Goal: Task Accomplishment & Management: Use online tool/utility

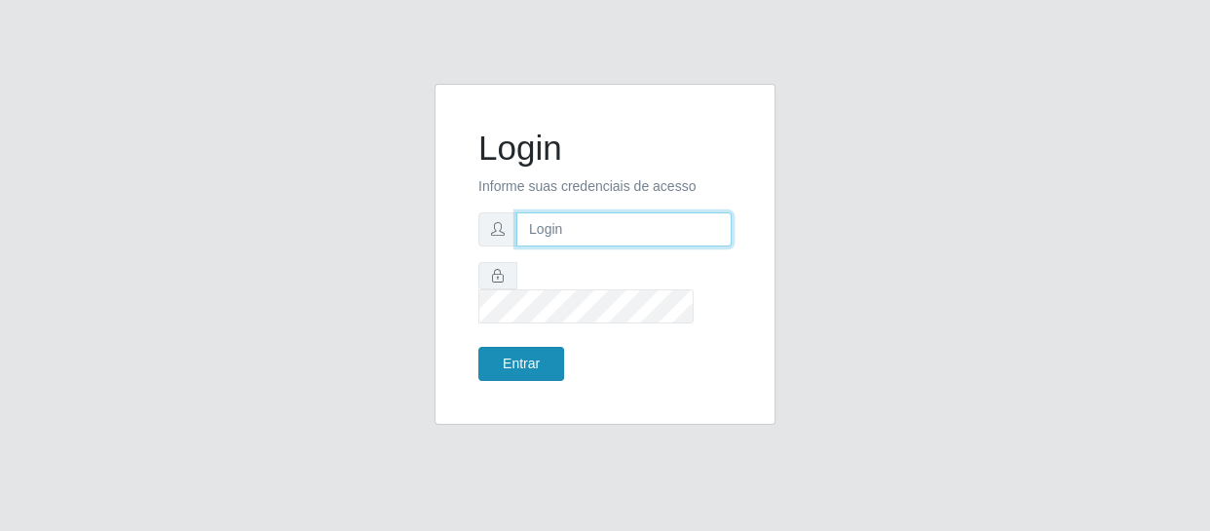
type input "[EMAIL_ADDRESS][DOMAIN_NAME]"
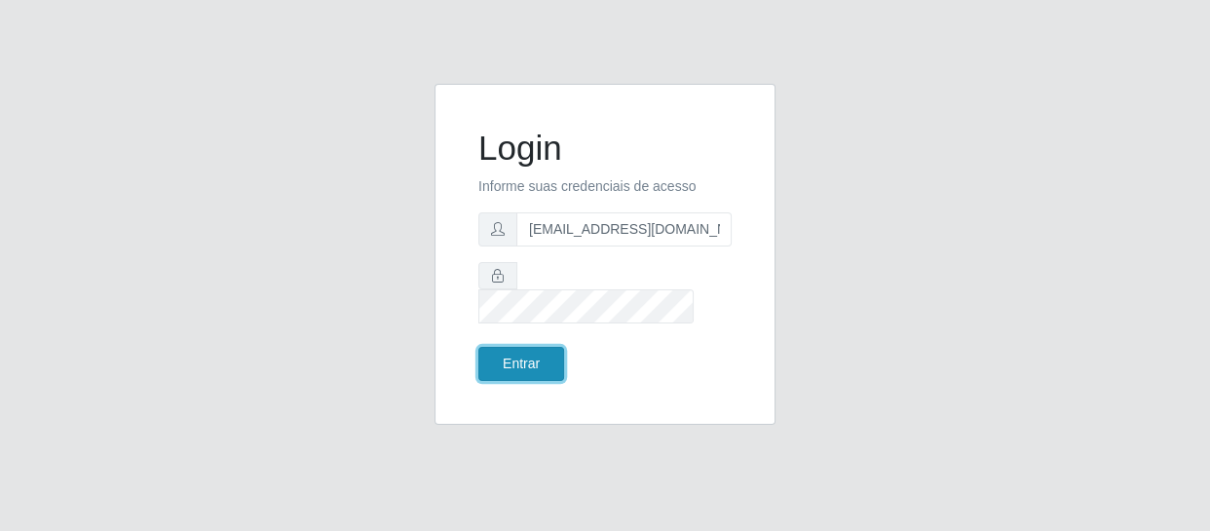
click at [516, 354] on button "Entrar" at bounding box center [521, 364] width 86 height 34
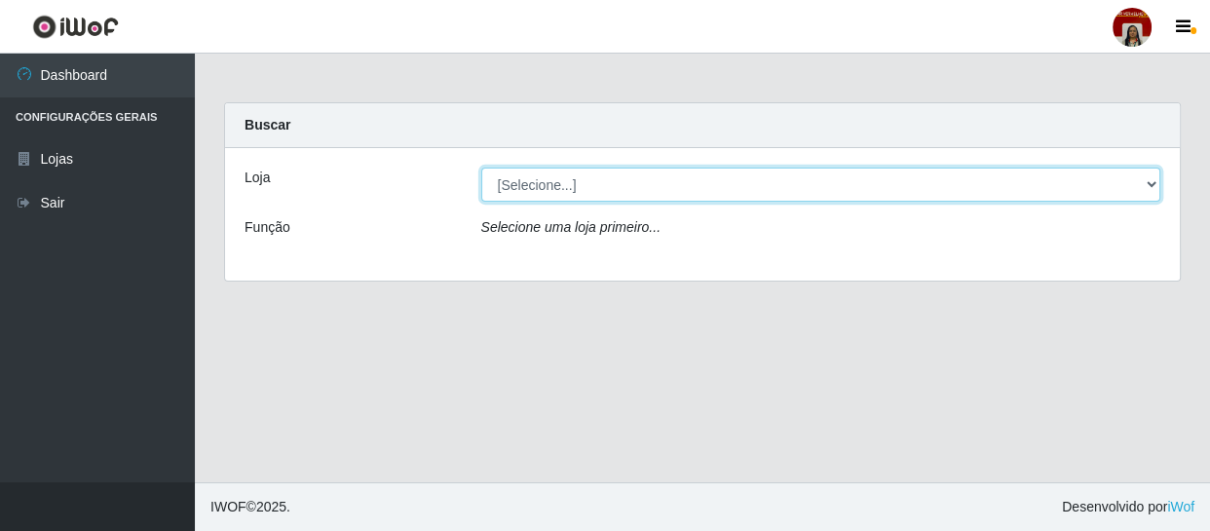
click at [1144, 184] on select "[Selecione...] Mar Vermelho - Loja 04" at bounding box center [821, 185] width 680 height 34
select select "251"
click at [481, 168] on select "[Selecione...] Mar Vermelho - Loja 04" at bounding box center [821, 185] width 680 height 34
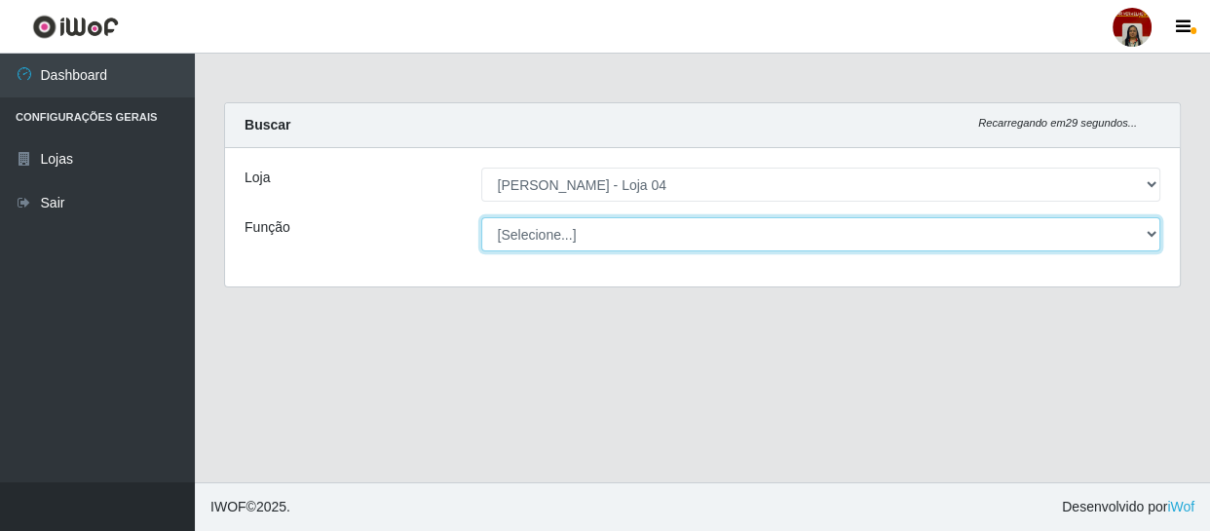
click at [1148, 234] on select "[Selecione...] ASG ASG + ASG ++ Auxiliar de Depósito Auxiliar de Depósito + Aux…" at bounding box center [821, 234] width 680 height 34
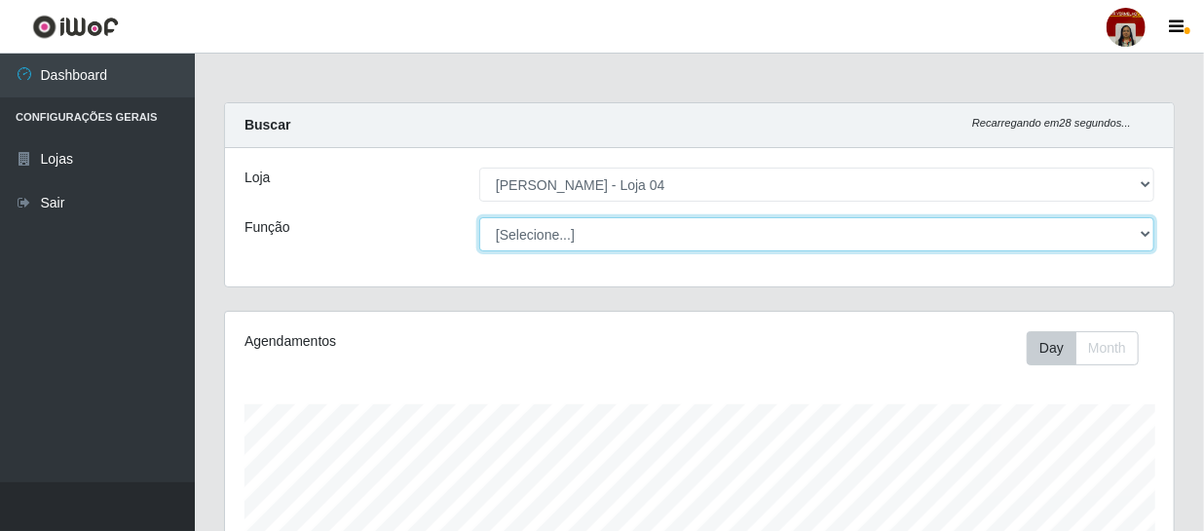
scroll to position [404, 949]
click at [479, 217] on select "[Selecione...] ASG ASG + ASG ++ Auxiliar de Depósito Auxiliar de Depósito + Aux…" at bounding box center [816, 234] width 675 height 34
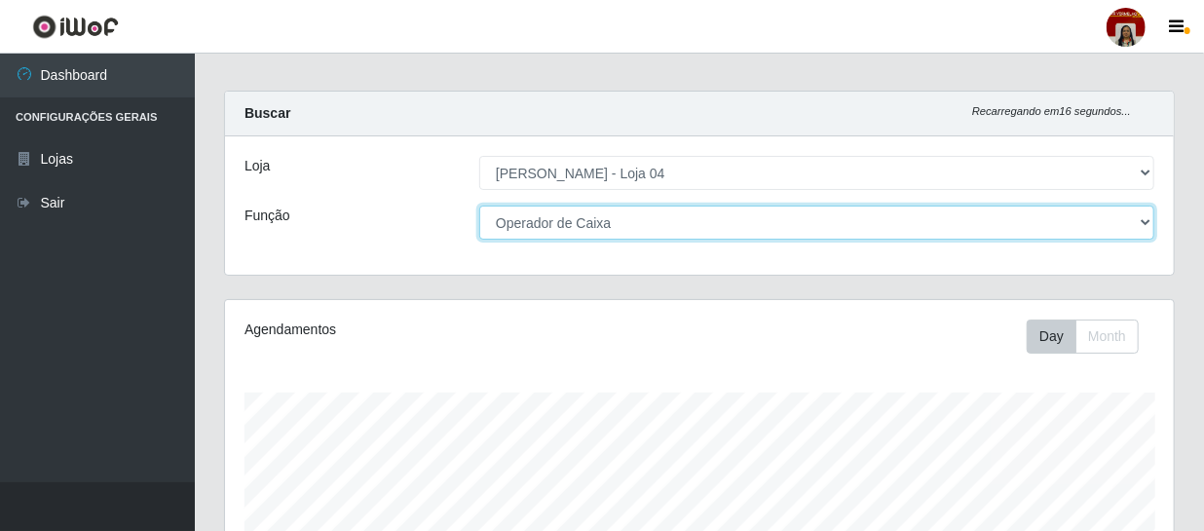
scroll to position [0, 0]
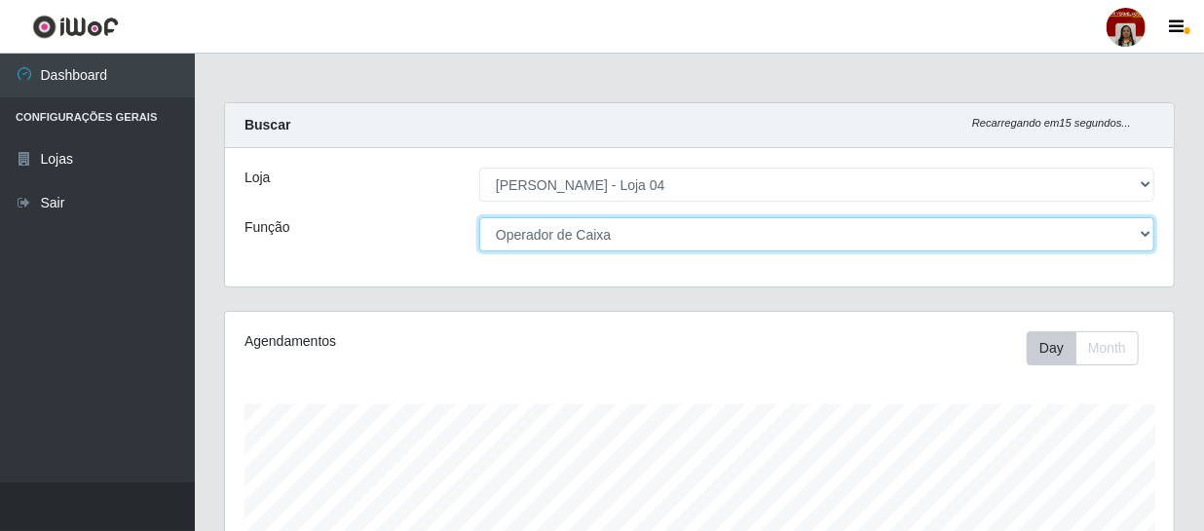
click at [1152, 233] on select "[Selecione...] ASG ASG + ASG ++ Auxiliar de Depósito Auxiliar de Depósito + Aux…" at bounding box center [816, 234] width 675 height 34
select select "112"
click at [479, 217] on select "[Selecione...] ASG ASG + ASG ++ Auxiliar de Depósito Auxiliar de Depósito + Aux…" at bounding box center [816, 234] width 675 height 34
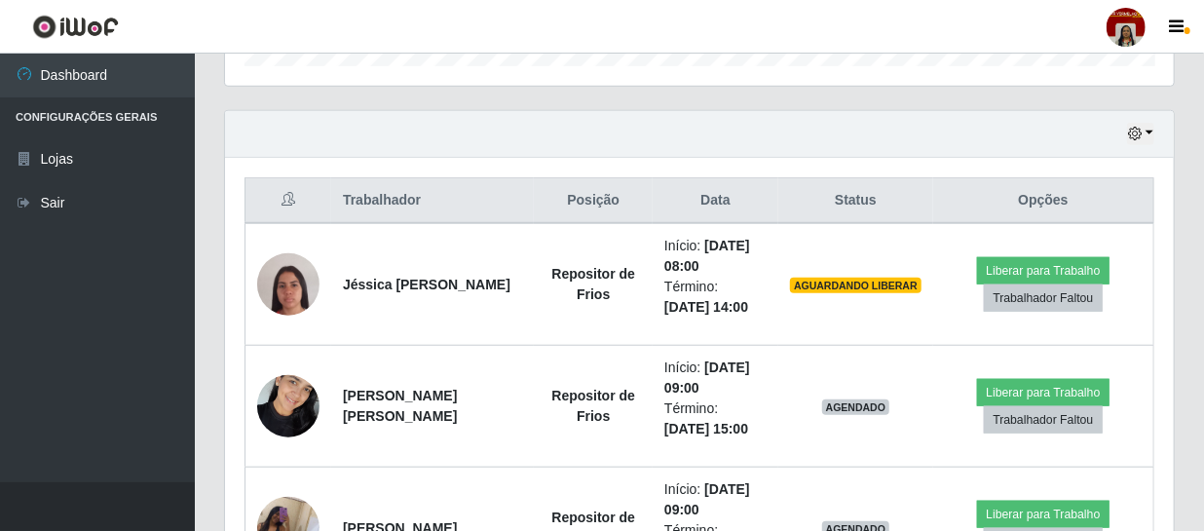
scroll to position [708, 0]
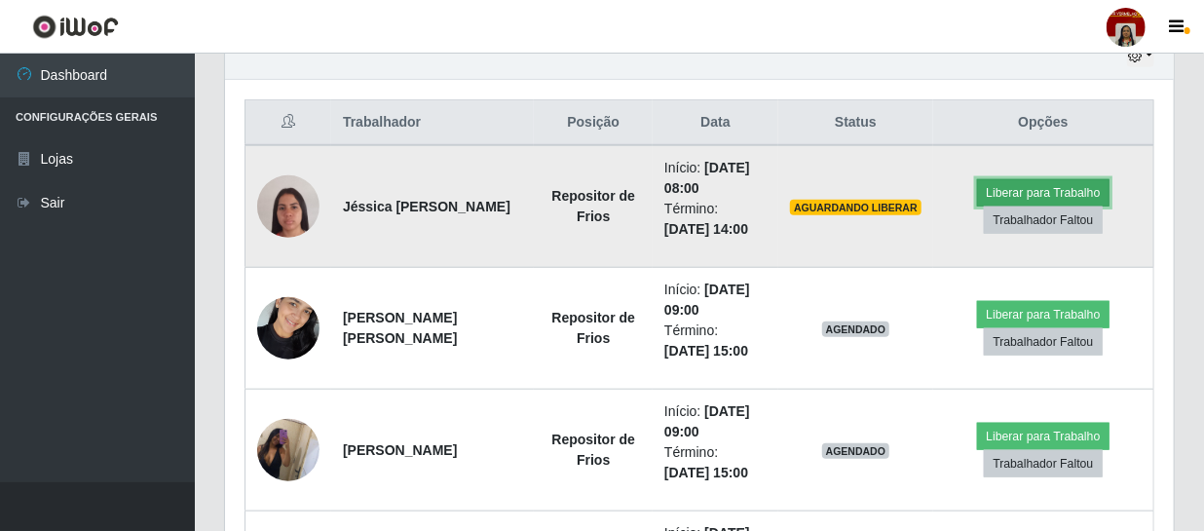
click at [1036, 188] on button "Liberar para Trabalho" at bounding box center [1043, 192] width 132 height 27
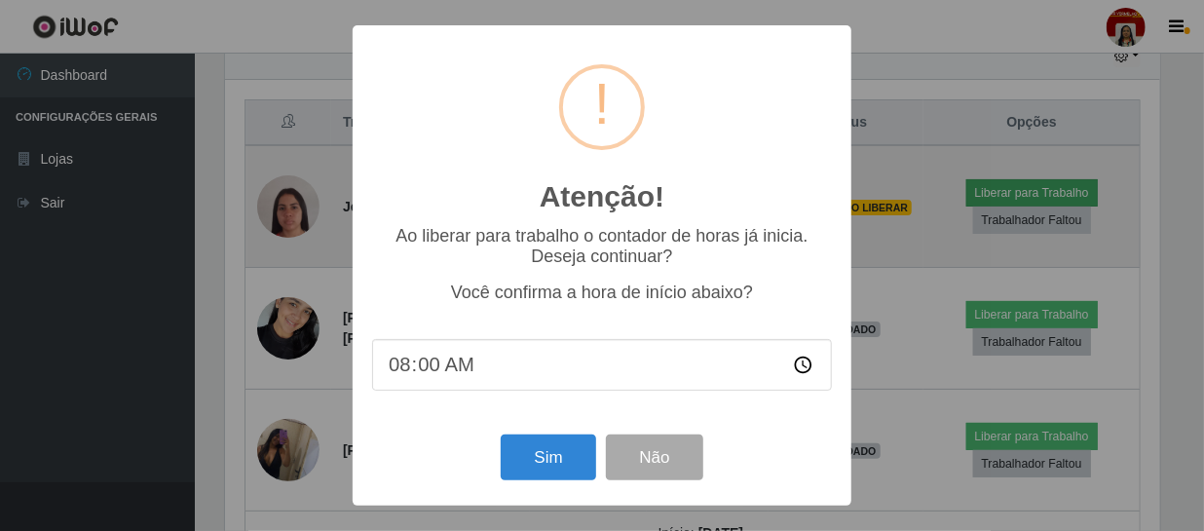
scroll to position [404, 940]
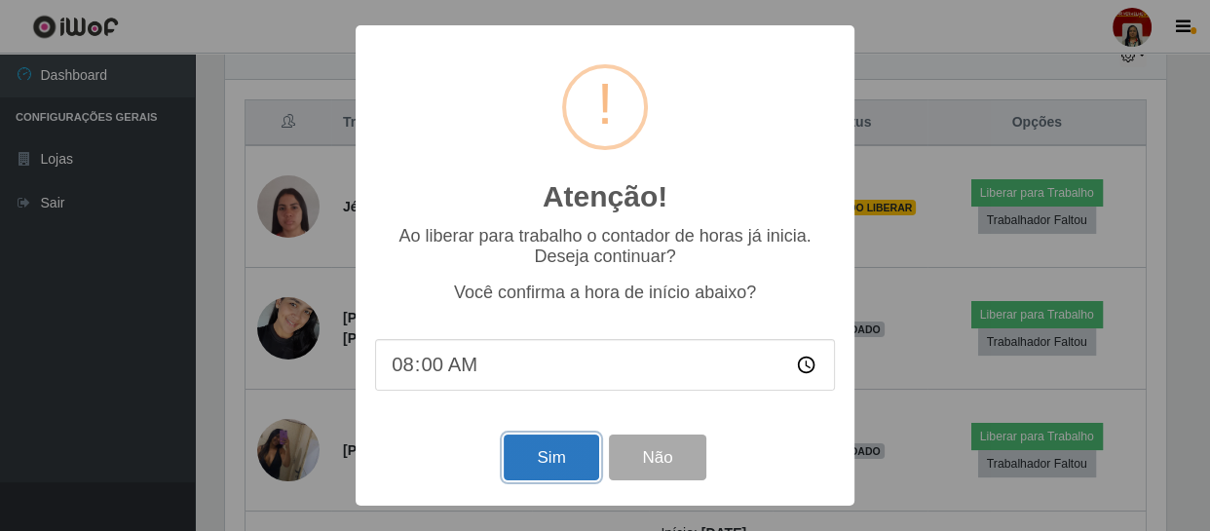
click at [566, 456] on button "Sim" at bounding box center [551, 457] width 94 height 46
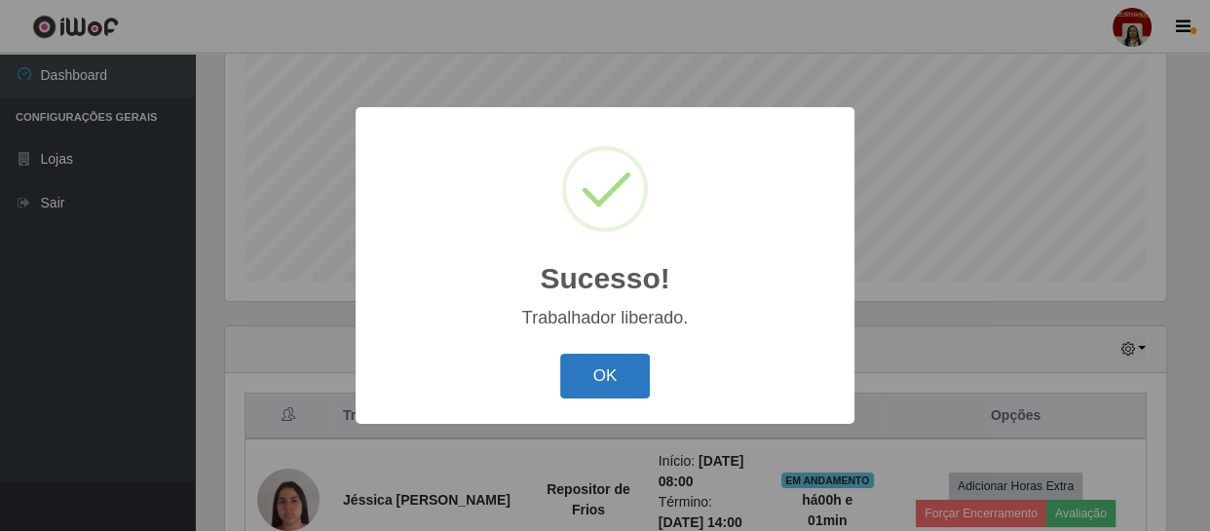
click at [594, 370] on button "OK" at bounding box center [605, 377] width 91 height 46
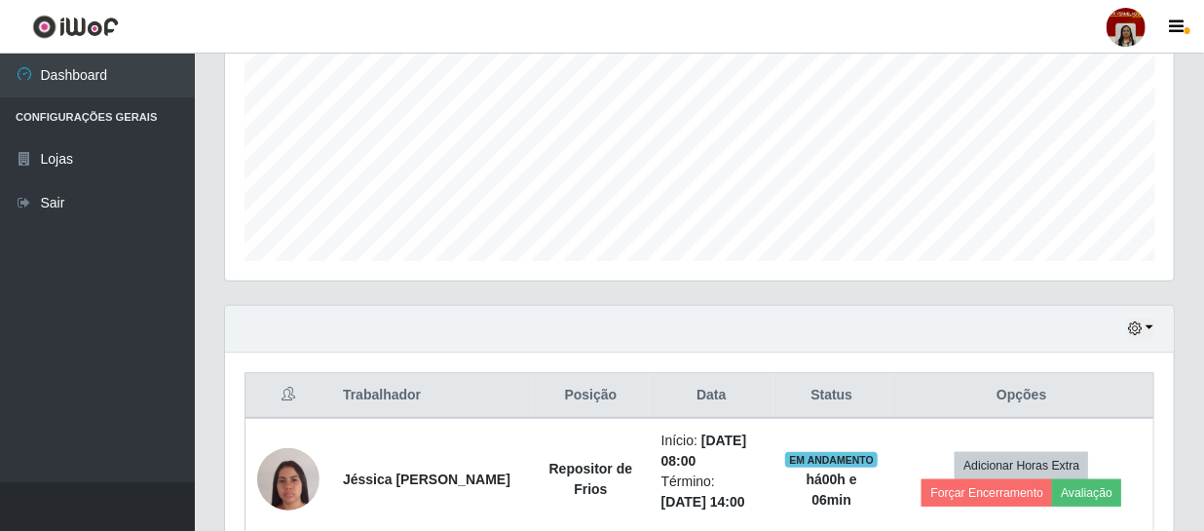
scroll to position [415, 0]
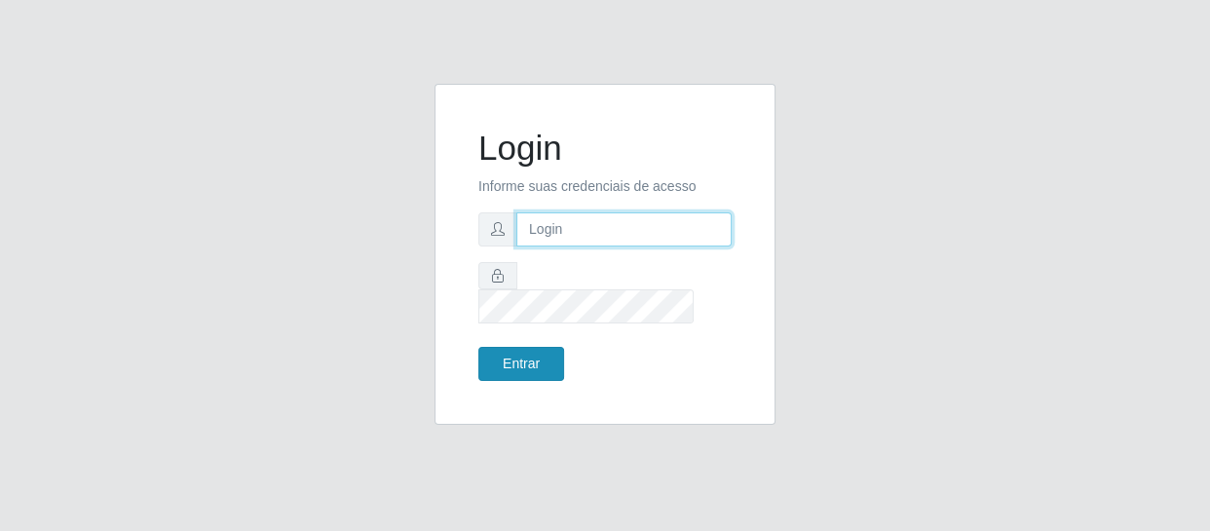
type input "[EMAIL_ADDRESS][DOMAIN_NAME]"
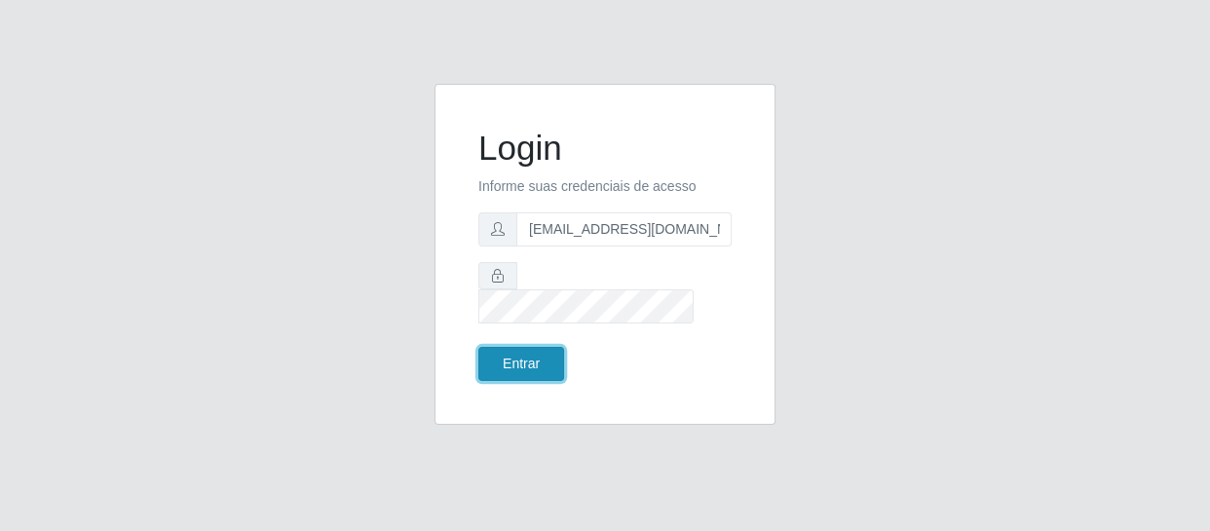
click at [546, 349] on button "Entrar" at bounding box center [521, 364] width 86 height 34
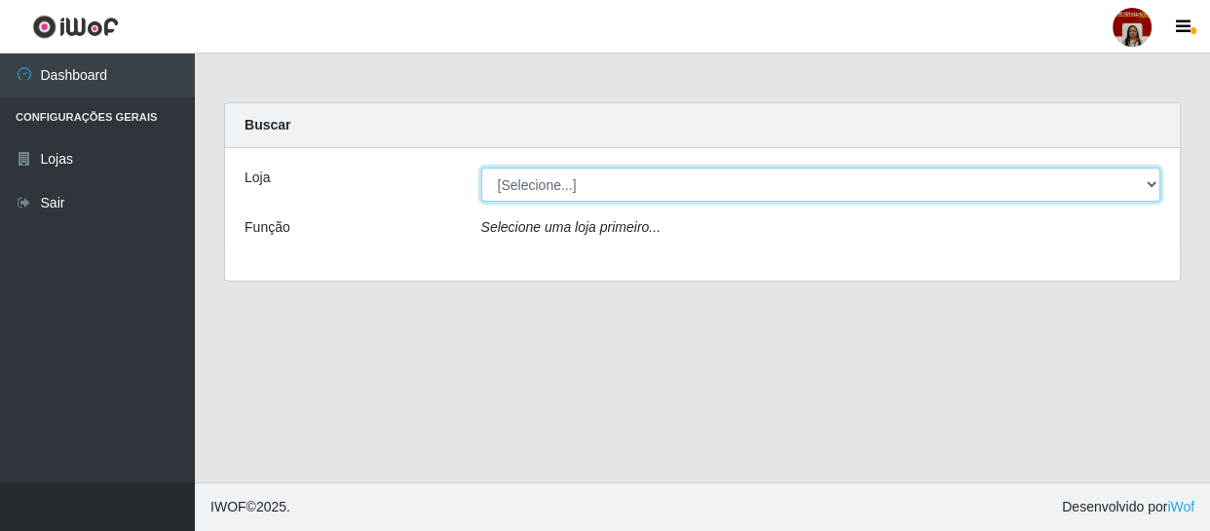
click at [1146, 183] on select "[Selecione...] Mar Vermelho - Loja 04" at bounding box center [821, 185] width 680 height 34
select select "251"
click at [481, 168] on select "[Selecione...] Mar Vermelho - Loja 04" at bounding box center [821, 185] width 680 height 34
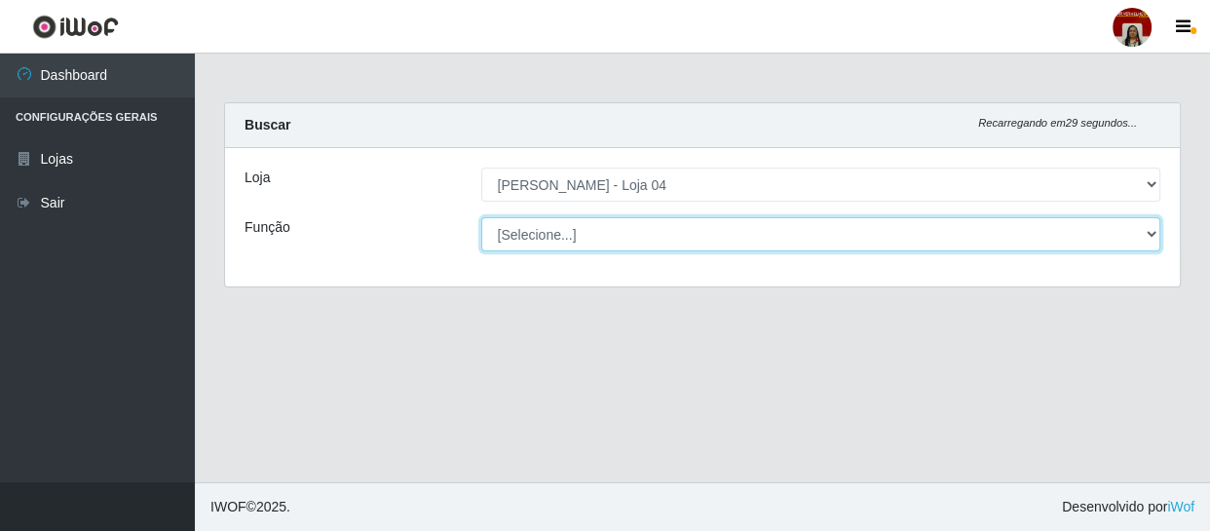
click at [1149, 236] on select "[Selecione...] ASG ASG + ASG ++ Auxiliar de Depósito Auxiliar de Depósito + Aux…" at bounding box center [821, 234] width 680 height 34
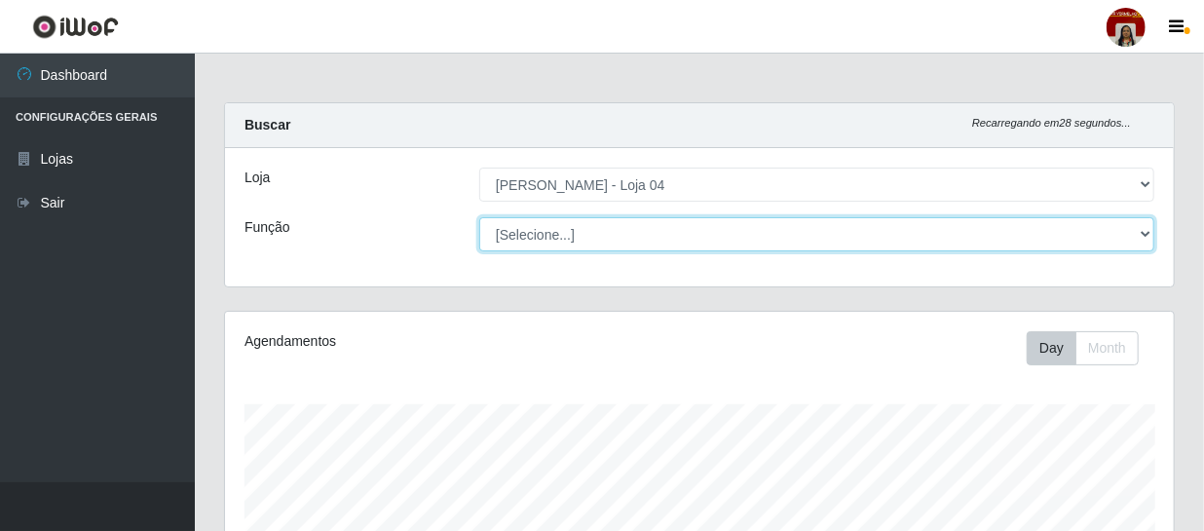
scroll to position [404, 949]
select select "22"
click at [479, 217] on select "[Selecione...] ASG ASG + ASG ++ Auxiliar de Depósito Auxiliar de Depósito + Aux…" at bounding box center [816, 234] width 675 height 34
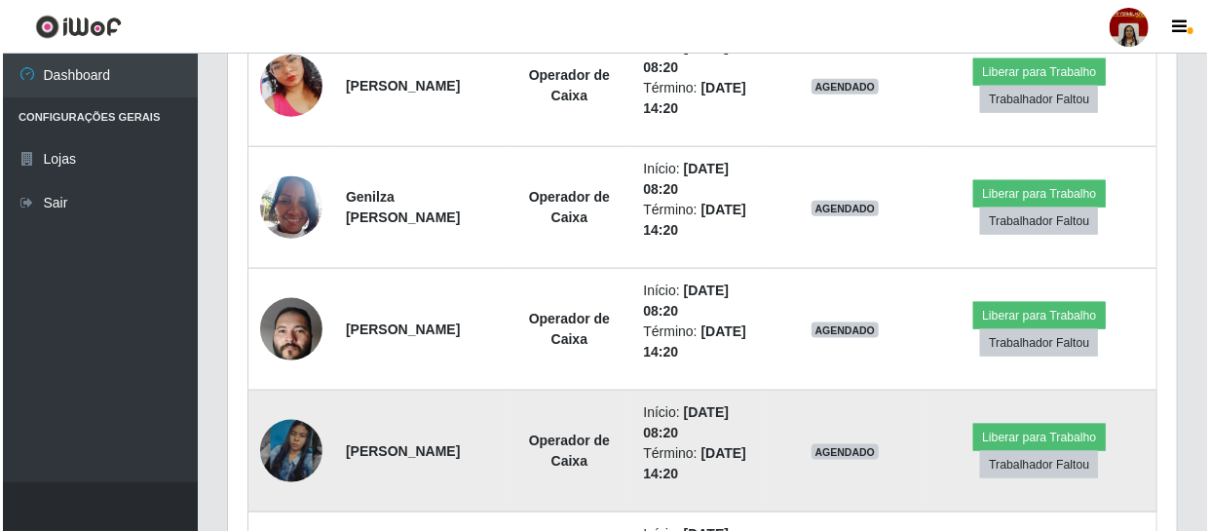
scroll to position [974, 0]
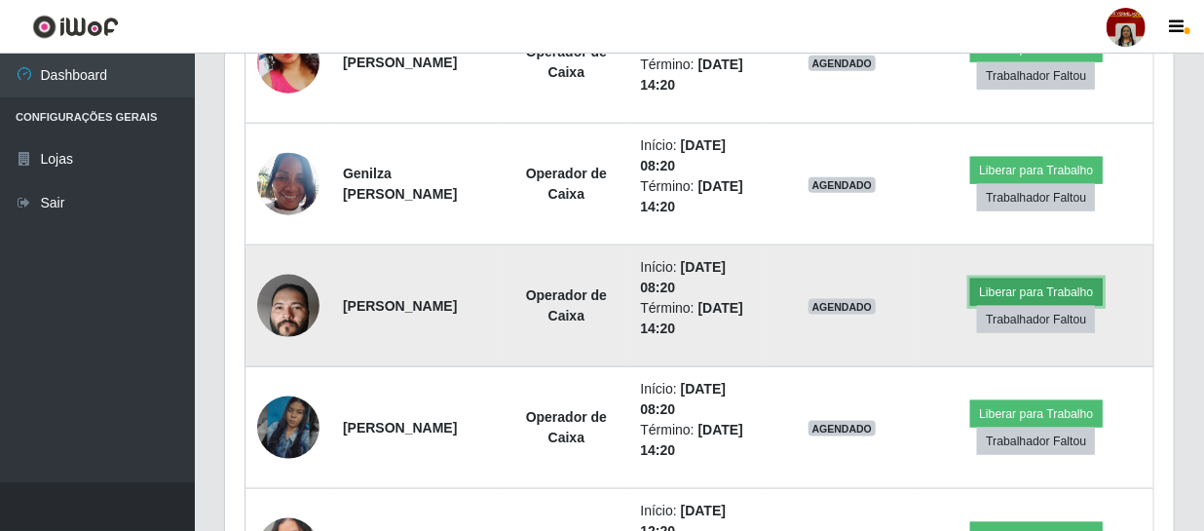
click at [1014, 291] on button "Liberar para Trabalho" at bounding box center [1036, 292] width 132 height 27
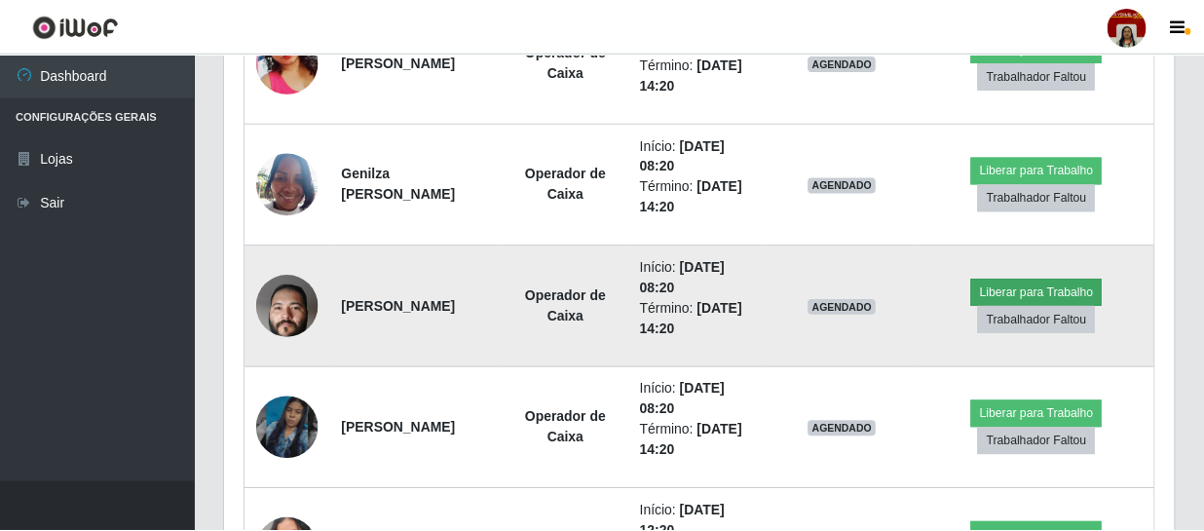
scroll to position [404, 940]
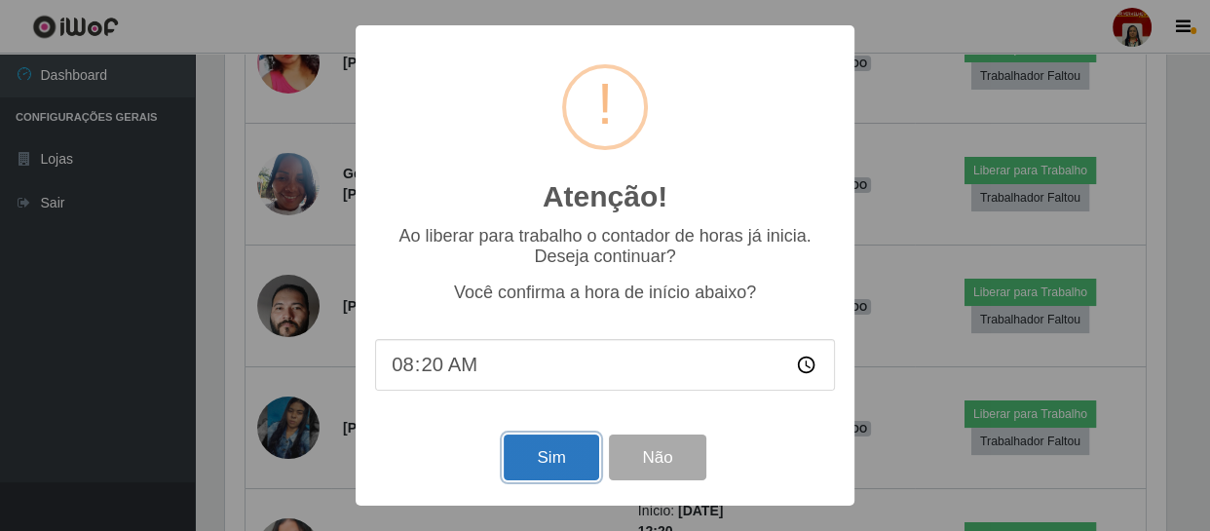
click at [545, 457] on button "Sim" at bounding box center [551, 457] width 94 height 46
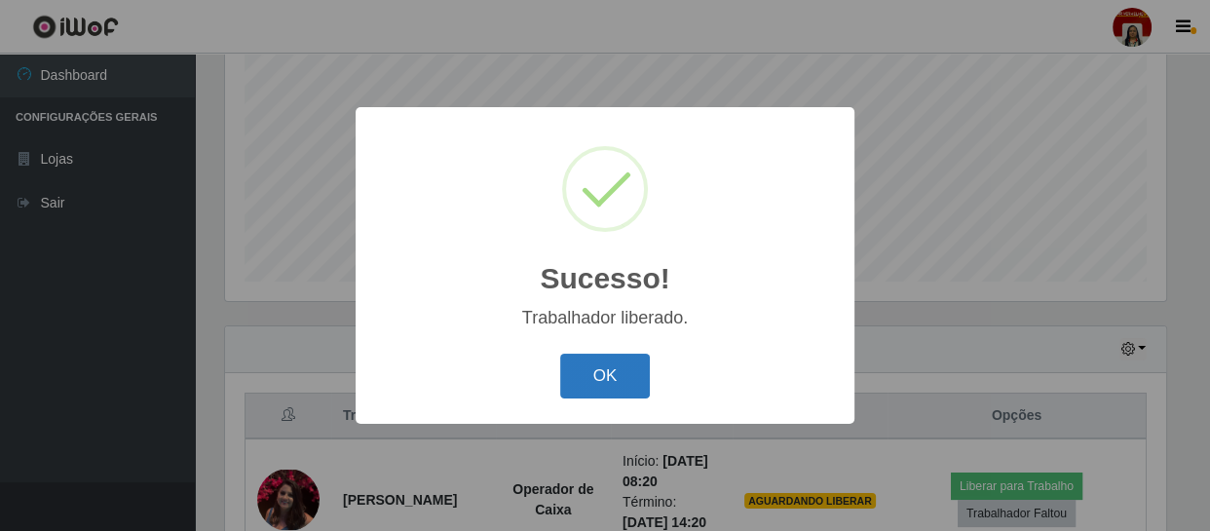
click at [617, 371] on button "OK" at bounding box center [605, 377] width 91 height 46
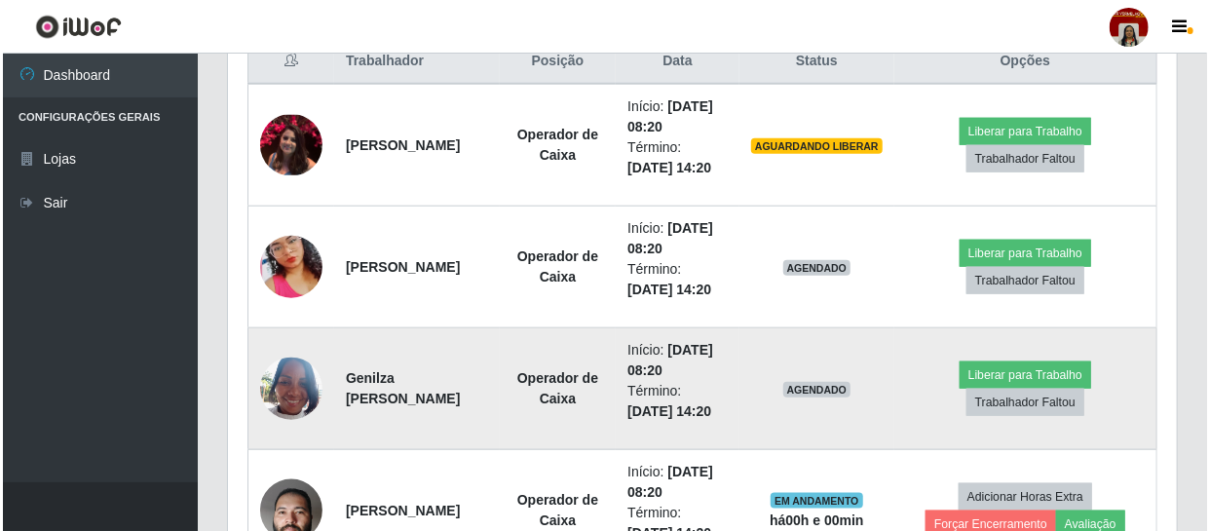
scroll to position [857, 0]
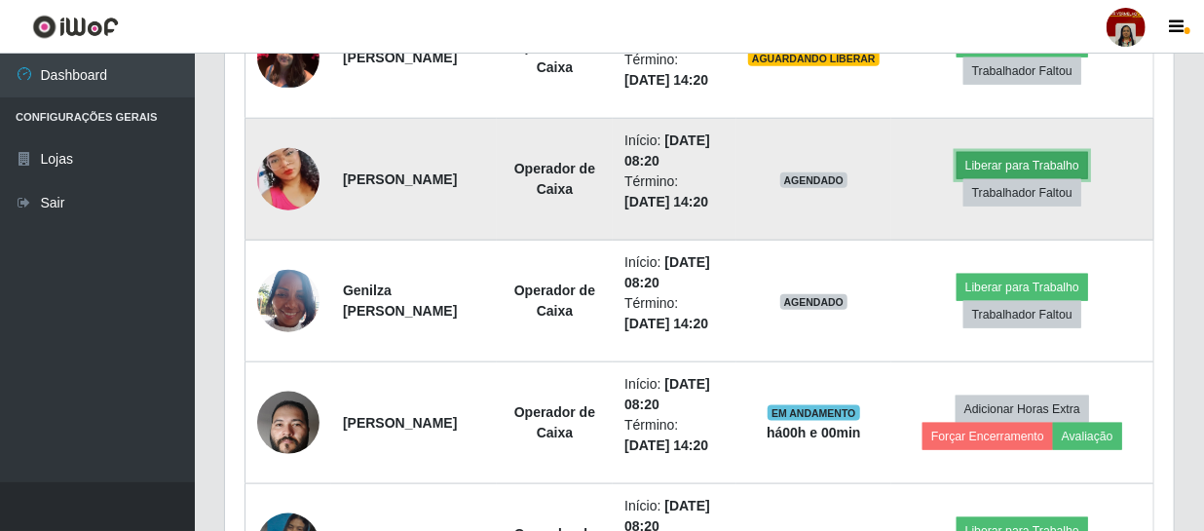
click at [989, 154] on button "Liberar para Trabalho" at bounding box center [1023, 165] width 132 height 27
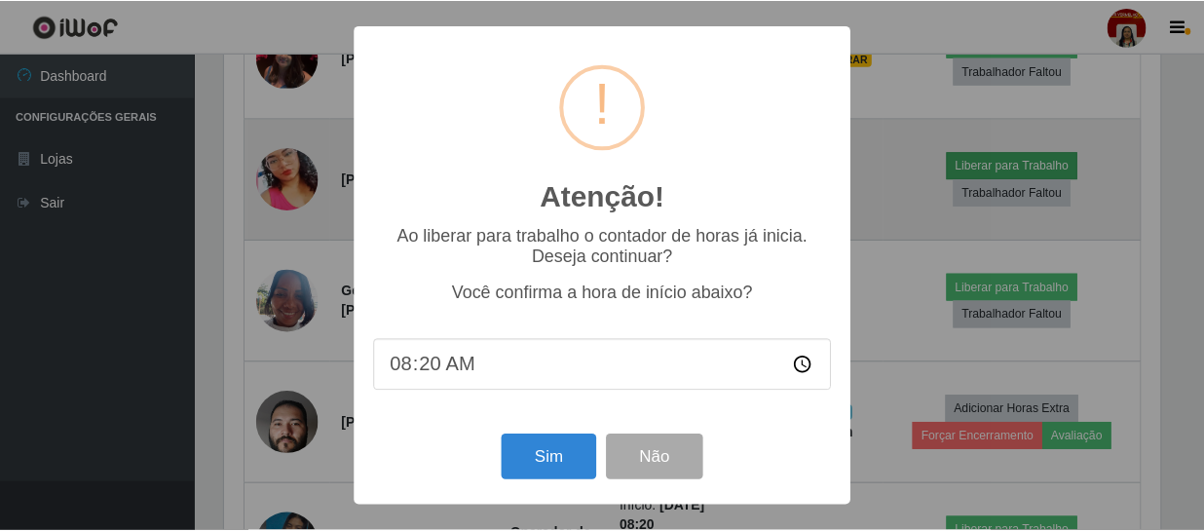
scroll to position [404, 940]
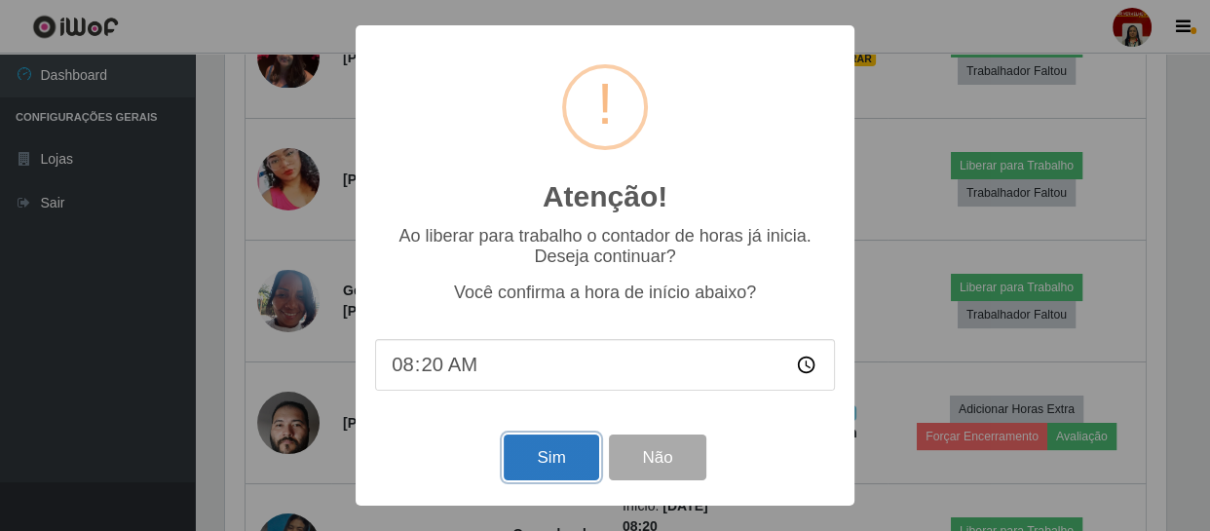
click at [536, 461] on button "Sim" at bounding box center [551, 457] width 94 height 46
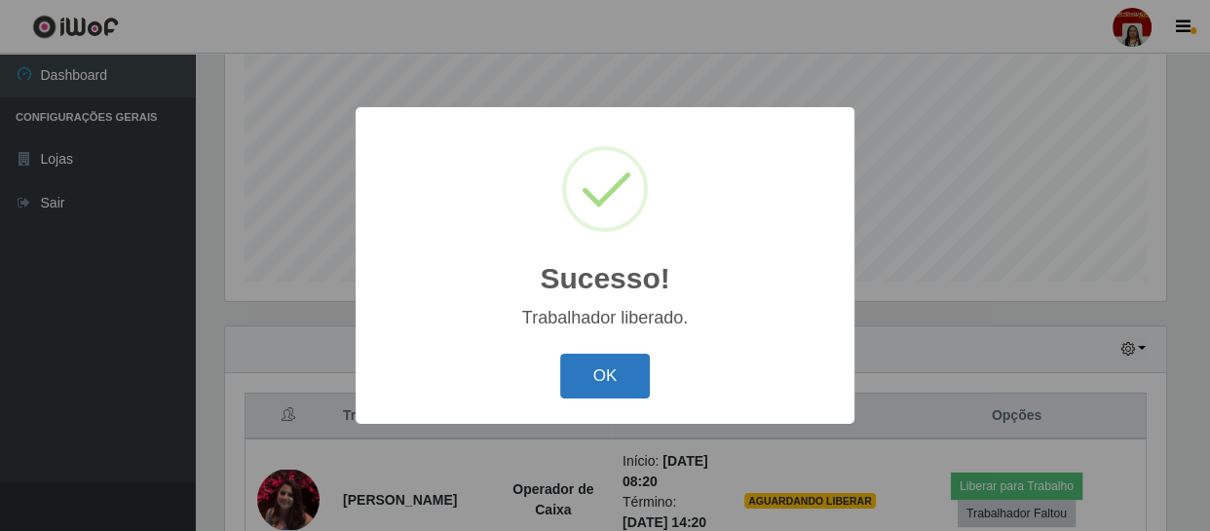
click at [592, 384] on button "OK" at bounding box center [605, 377] width 91 height 46
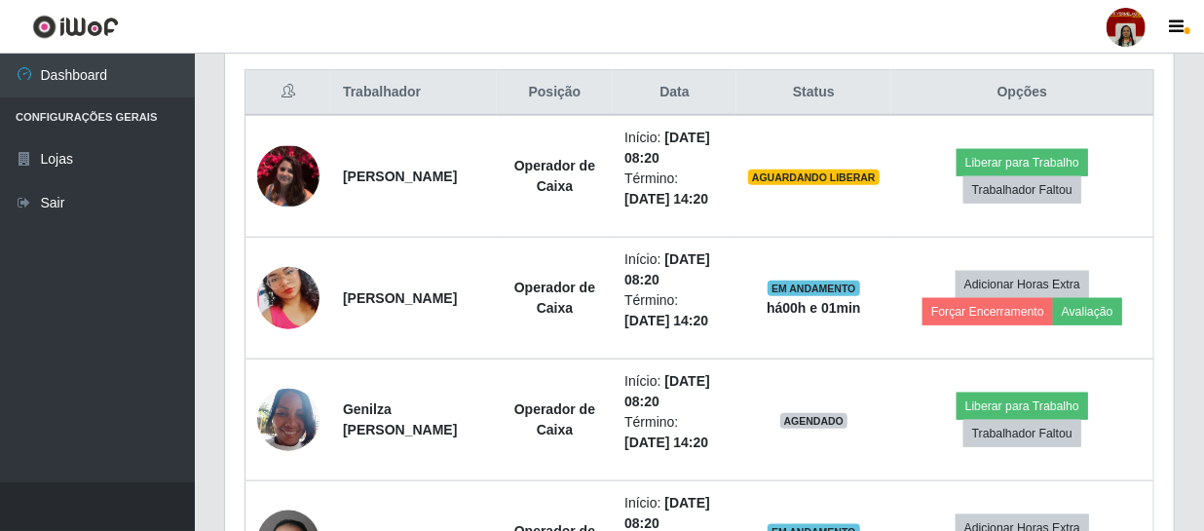
scroll to position [770, 0]
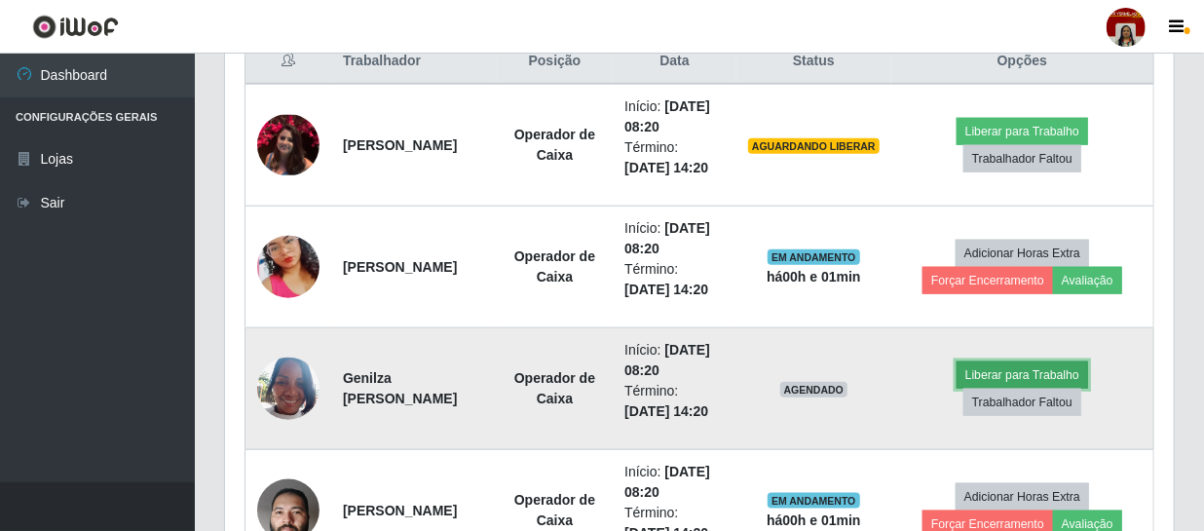
click at [1020, 369] on button "Liberar para Trabalho" at bounding box center [1023, 374] width 132 height 27
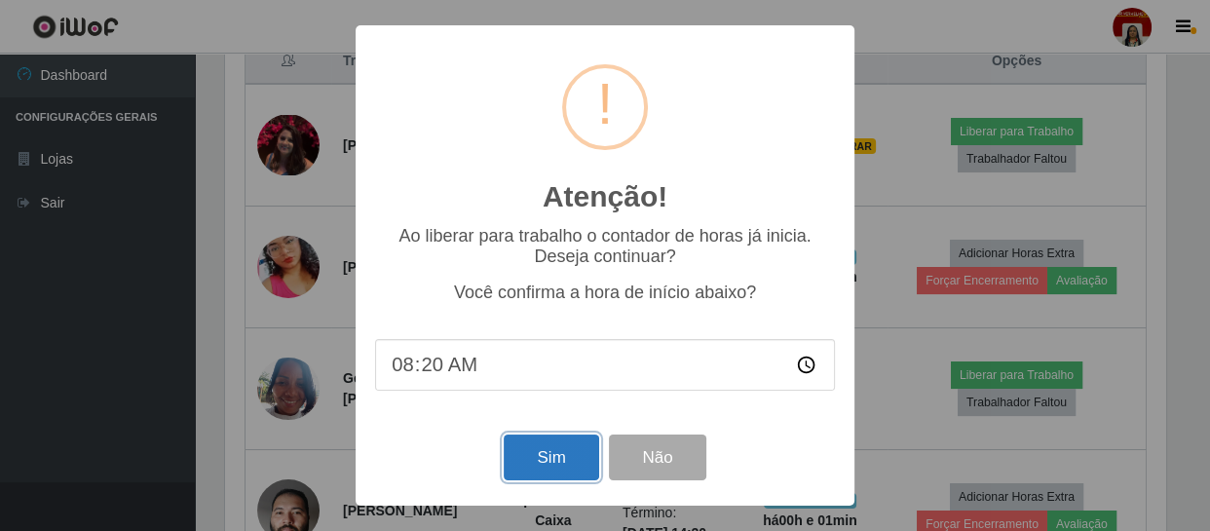
click at [546, 457] on button "Sim" at bounding box center [551, 457] width 94 height 46
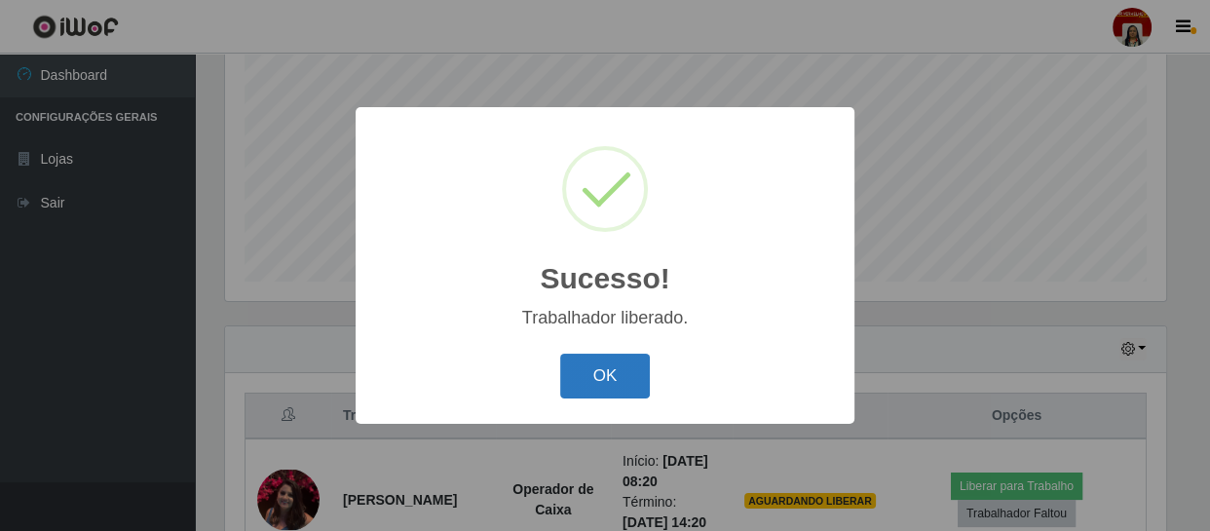
click at [582, 375] on button "OK" at bounding box center [605, 377] width 91 height 46
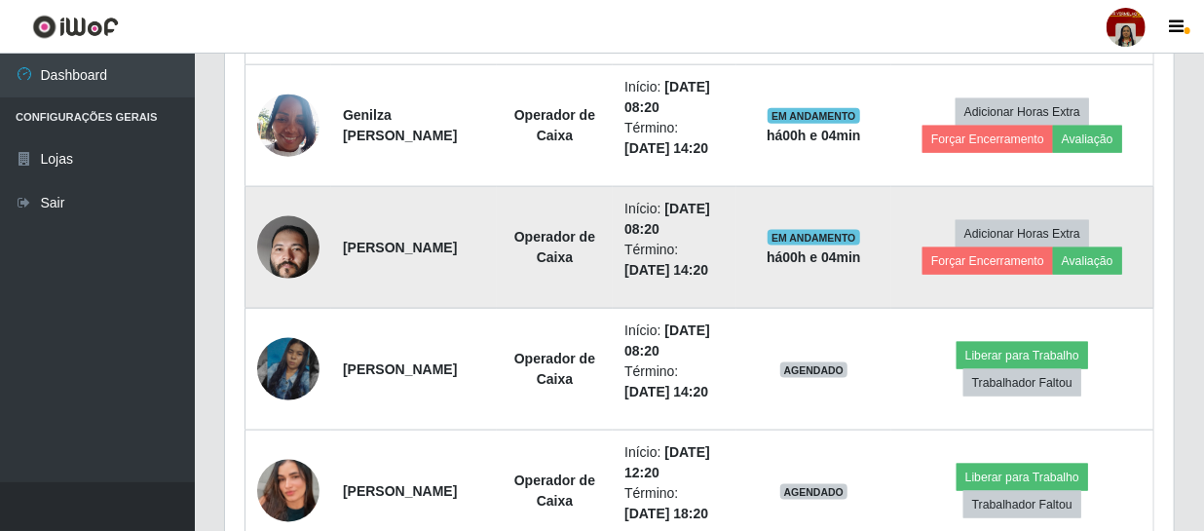
scroll to position [1035, 0]
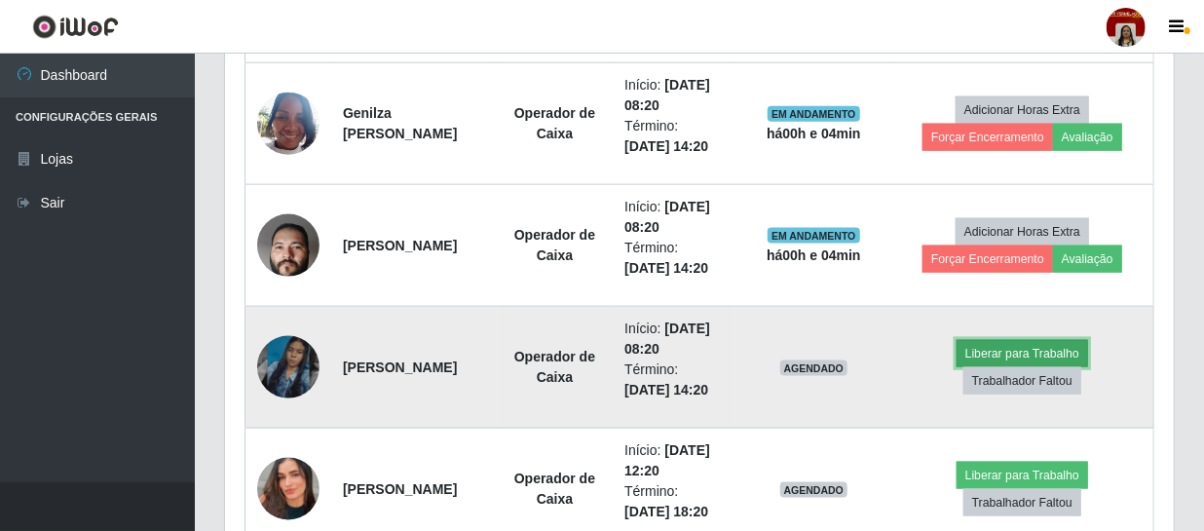
click at [1046, 344] on button "Liberar para Trabalho" at bounding box center [1023, 353] width 132 height 27
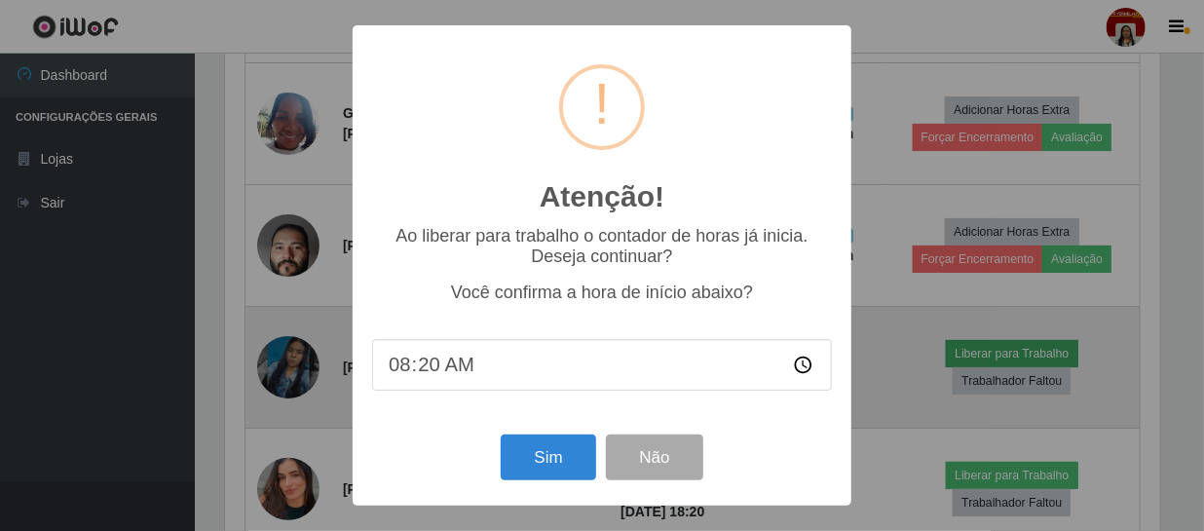
scroll to position [404, 940]
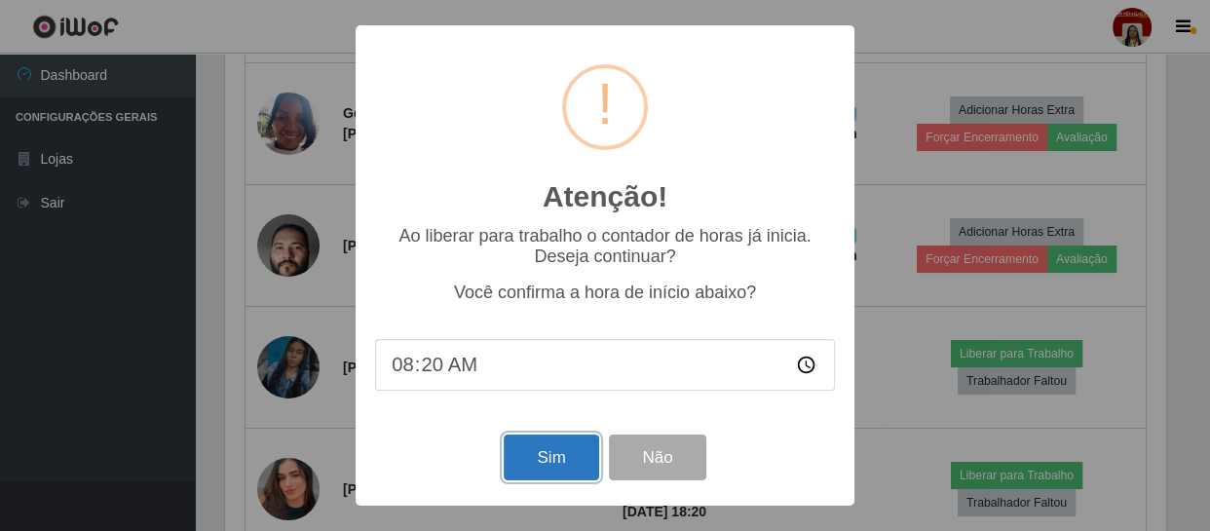
click at [562, 461] on button "Sim" at bounding box center [551, 457] width 94 height 46
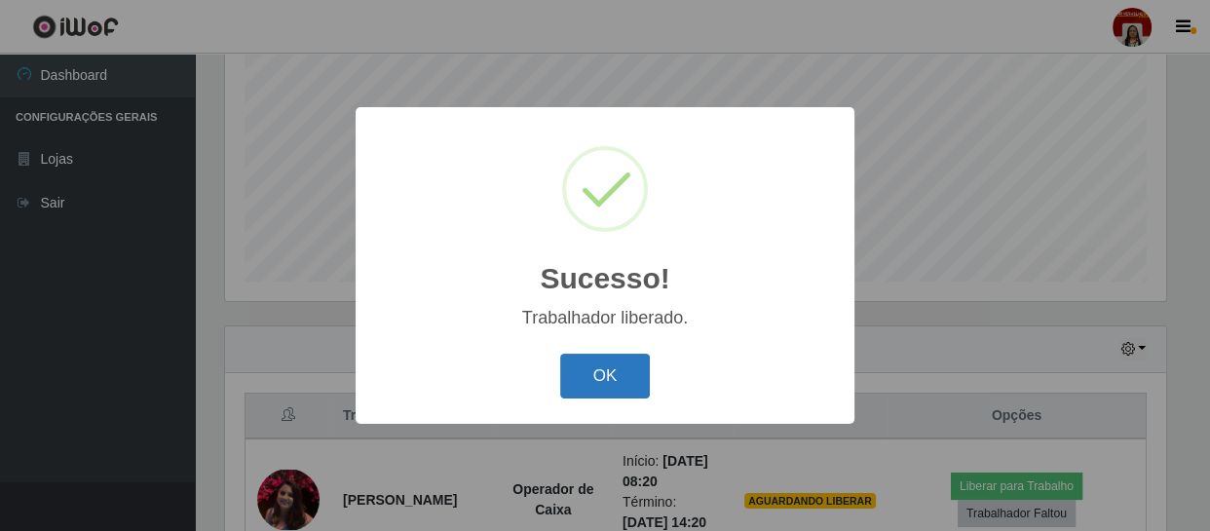
click at [624, 367] on button "OK" at bounding box center [605, 377] width 91 height 46
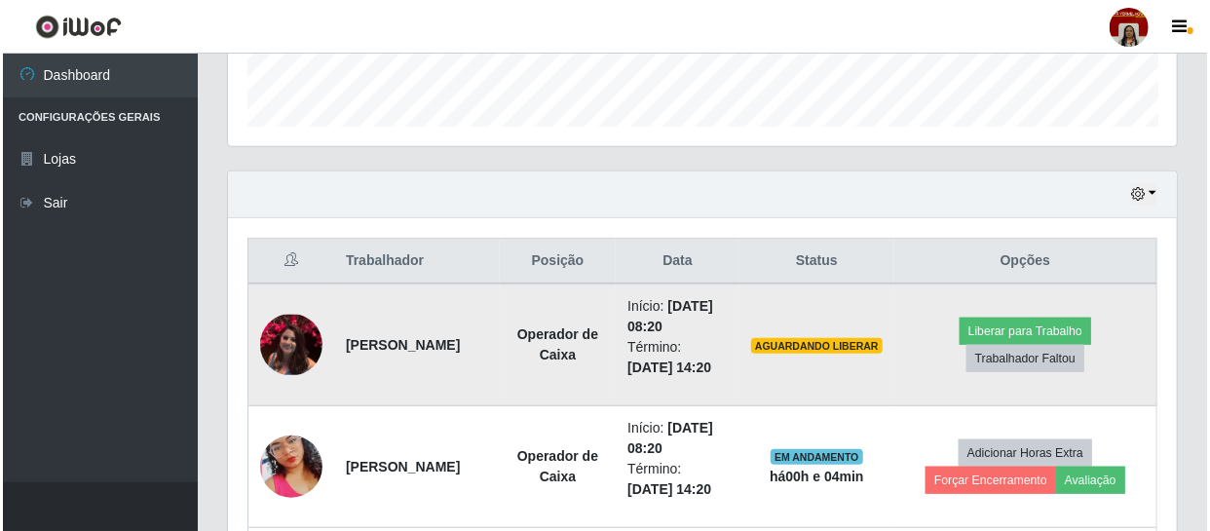
scroll to position [592, 0]
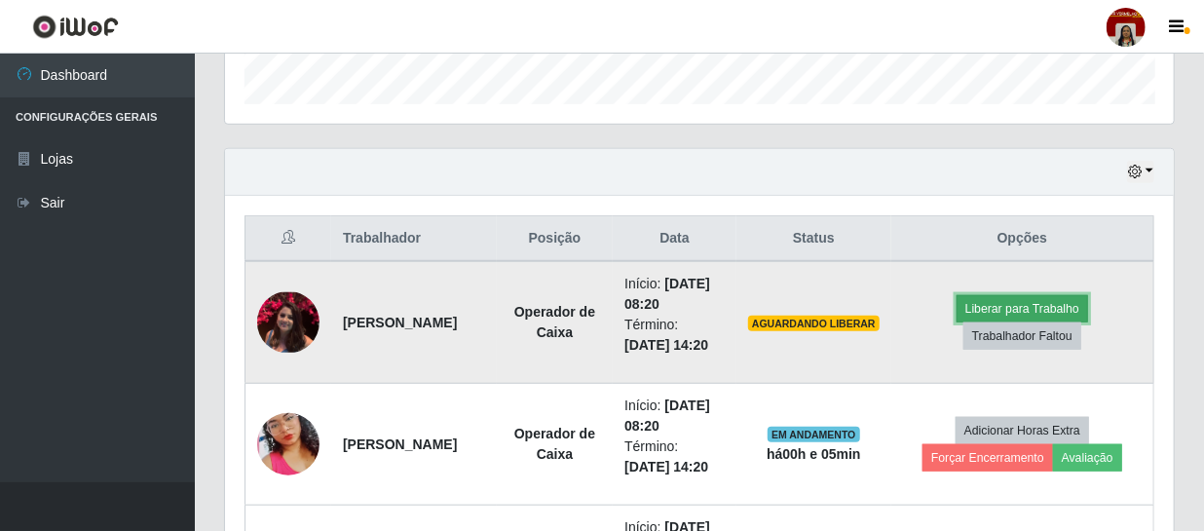
click at [1036, 312] on button "Liberar para Trabalho" at bounding box center [1023, 308] width 132 height 27
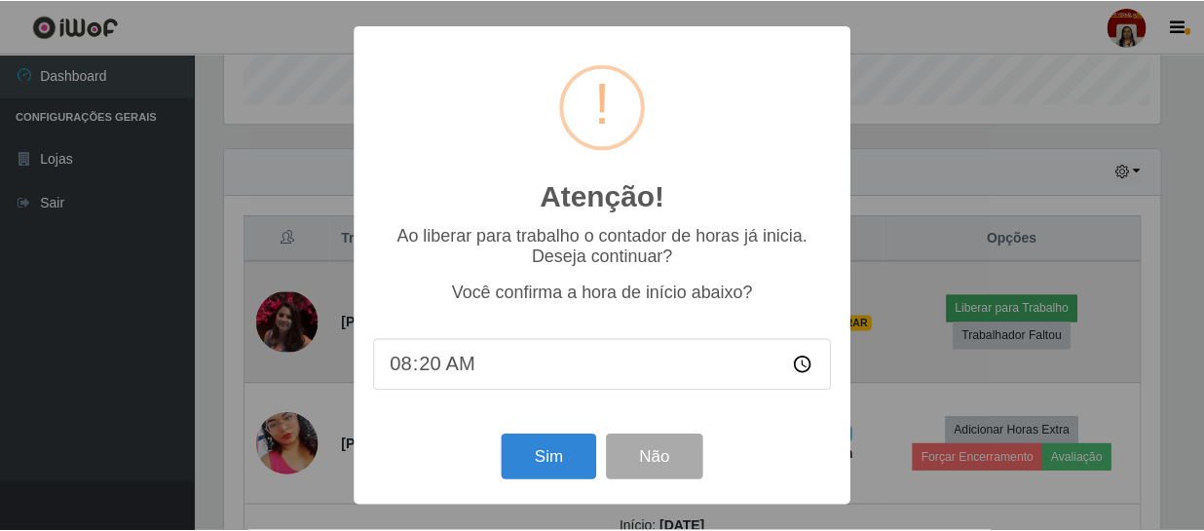
scroll to position [404, 940]
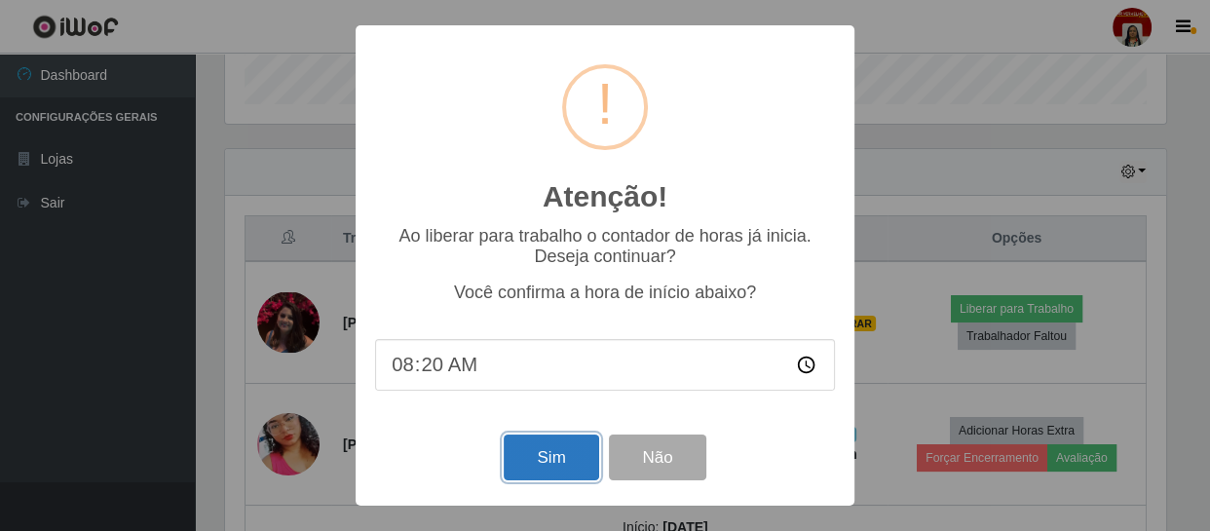
click at [540, 461] on button "Sim" at bounding box center [551, 457] width 94 height 46
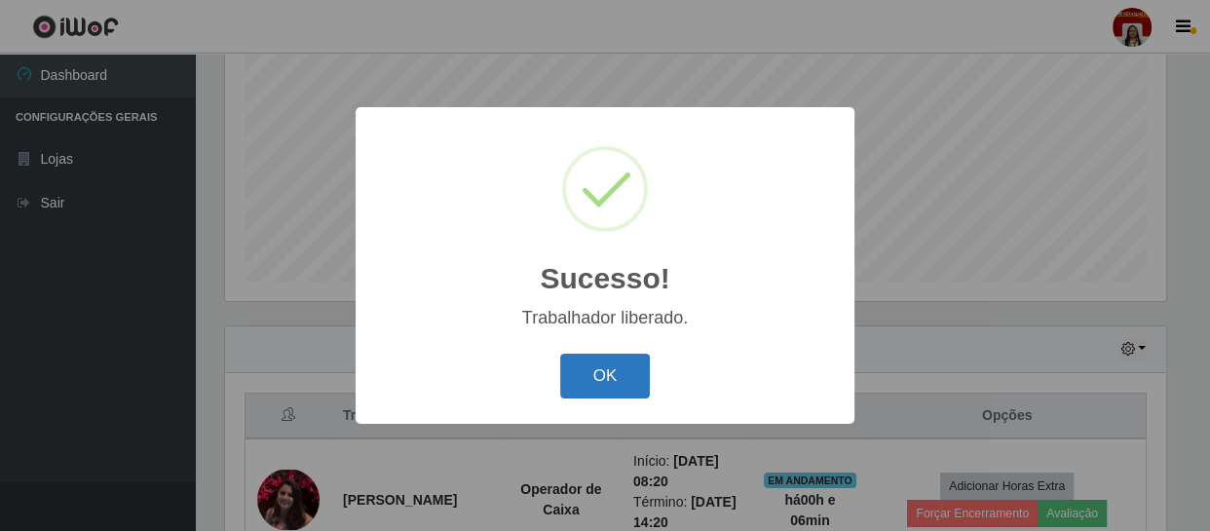
click at [610, 368] on button "OK" at bounding box center [605, 377] width 91 height 46
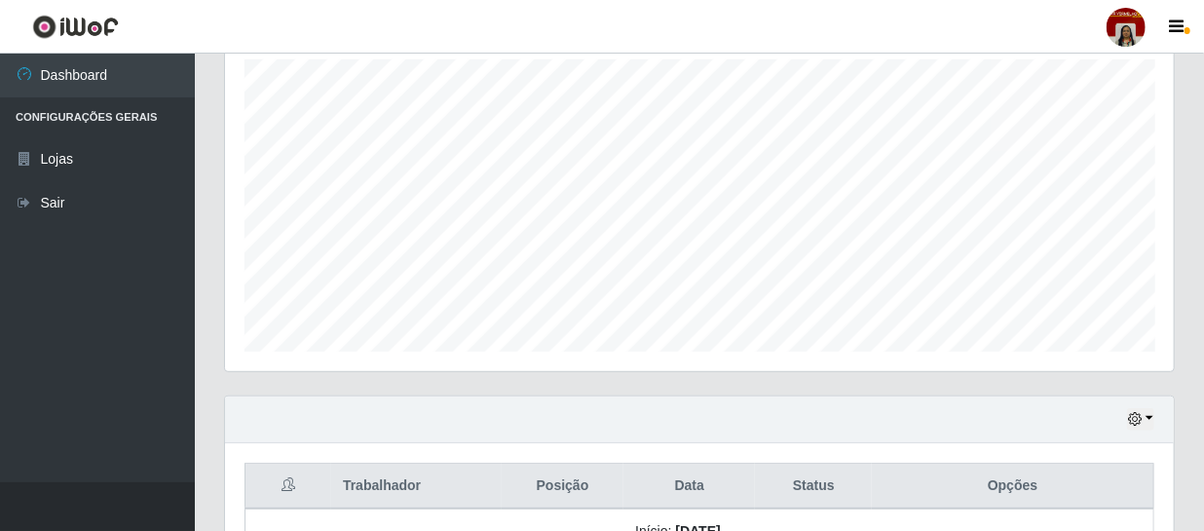
scroll to position [93, 0]
